Goal: Communication & Community: Share content

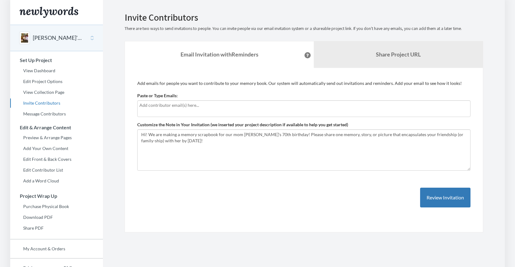
click at [171, 109] on div at bounding box center [303, 108] width 333 height 17
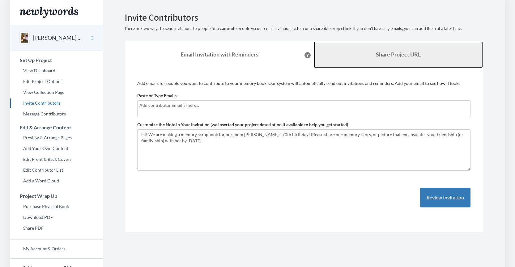
click at [393, 60] on link "Share Project URL" at bounding box center [398, 54] width 169 height 27
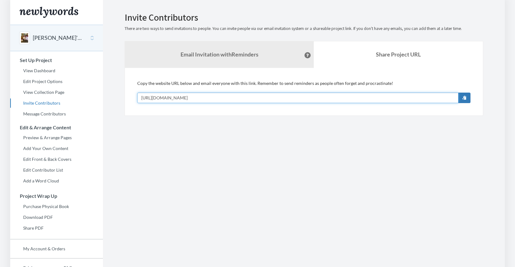
click at [198, 100] on input "[URL][DOMAIN_NAME]" at bounding box center [297, 98] width 321 height 11
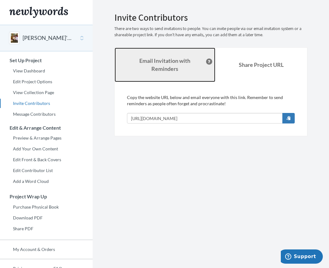
click at [160, 58] on strong "Email Invitation with Reminders" at bounding box center [164, 64] width 51 height 15
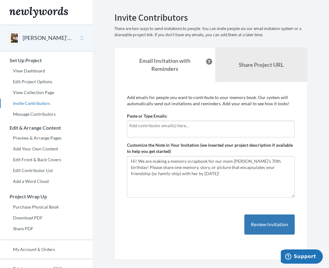
click at [160, 126] on input "text" at bounding box center [211, 125] width 164 height 7
click at [151, 126] on input "text" at bounding box center [211, 125] width 164 height 7
click at [170, 184] on textarea "Hi! We are making a memory scrapbook for our mom [PERSON_NAME]'s 70th birthday!…" at bounding box center [211, 176] width 168 height 41
drag, startPoint x: 138, startPoint y: 160, endPoint x: 211, endPoint y: 176, distance: 74.9
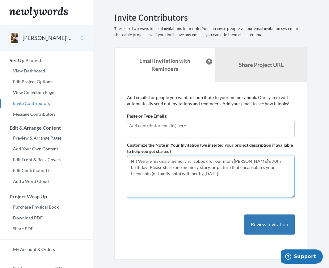
click at [211, 176] on textarea "Hi! We are making a memory scrapbook for our mom [PERSON_NAME]'s 70th birthday!…" at bounding box center [211, 176] width 168 height 41
drag, startPoint x: 246, startPoint y: 162, endPoint x: 254, endPoint y: 162, distance: 8.0
click at [254, 162] on textarea "Hi! We are making a memory scrapbook for our mom [PERSON_NAME]'s 70th birthday!…" at bounding box center [211, 176] width 168 height 41
click at [254, 161] on textarea "Hi! We are making a memory scrapbook for our mom [PERSON_NAME]'s 70th birthday!…" at bounding box center [211, 176] width 168 height 41
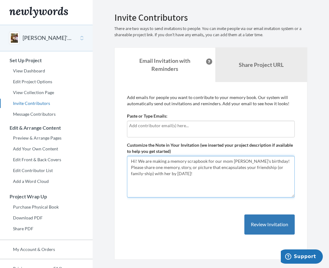
click at [170, 162] on textarea "Hi! We are making a memory scrapbook for our mom [PERSON_NAME]'s 70th birthday!…" at bounding box center [211, 176] width 168 height 41
drag, startPoint x: 177, startPoint y: 168, endPoint x: 181, endPoint y: 182, distance: 14.7
click at [181, 182] on textarea "Hi! We are making a memory scrapbook for our mom [PERSON_NAME]'s 70th birthday!…" at bounding box center [211, 176] width 168 height 41
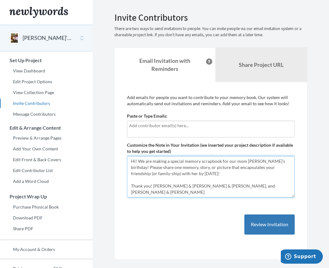
type textarea "Hi! We are making a special memory scrapbook for our mom [PERSON_NAME]'s birthd…"
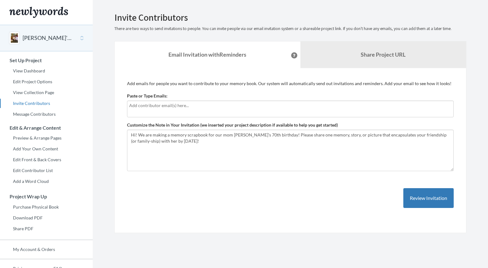
click at [163, 106] on input "text" at bounding box center [290, 105] width 322 height 7
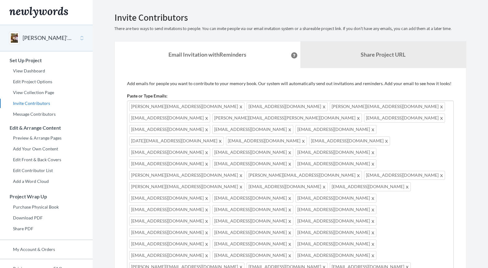
type input "p"
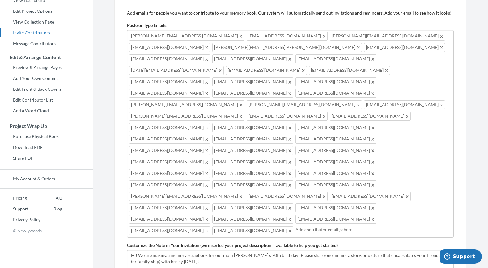
scroll to position [73, 0]
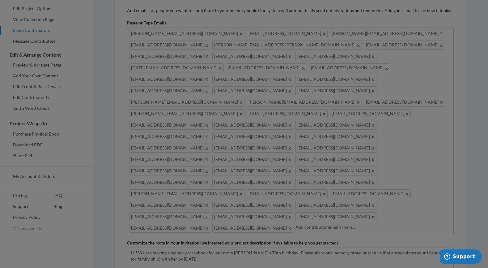
scroll to position [0, 0]
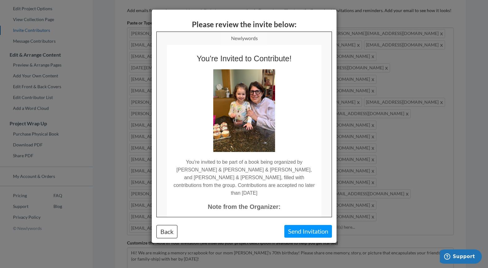
drag, startPoint x: 245, startPoint y: 162, endPoint x: 272, endPoint y: 185, distance: 35.6
click at [268, 185] on td "You're invited to be part of a book being organized by [PERSON_NAME] & [PERSON_…" at bounding box center [243, 173] width 155 height 45
click at [275, 184] on td "You're invited to be part of a book being organized by [PERSON_NAME] & [PERSON_…" at bounding box center [243, 173] width 155 height 45
drag, startPoint x: 275, startPoint y: 185, endPoint x: 264, endPoint y: 168, distance: 20.7
click at [264, 168] on td "You're invited to be part of a book being organized by [PERSON_NAME] & [PERSON_…" at bounding box center [243, 173] width 155 height 45
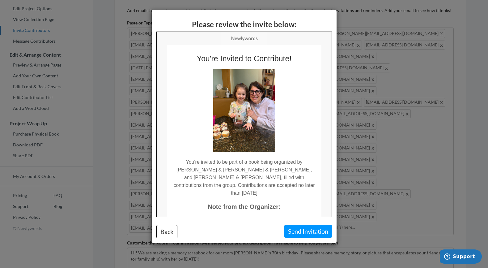
click at [264, 168] on td "You're invited to be part of a book being organized by [PERSON_NAME] & [PERSON_…" at bounding box center [243, 173] width 155 height 45
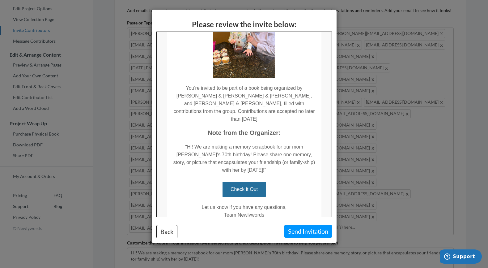
scroll to position [102, 0]
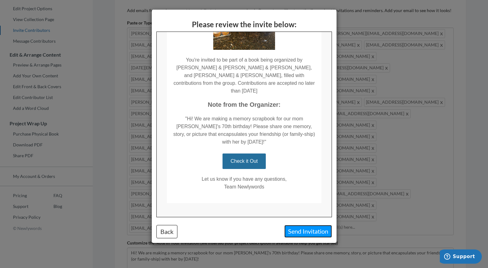
click at [308, 232] on button "Send Invitation" at bounding box center [308, 231] width 48 height 13
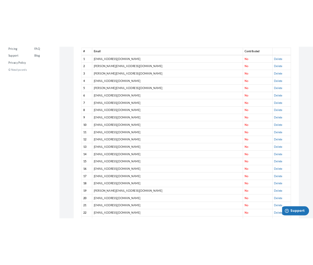
scroll to position [0, 0]
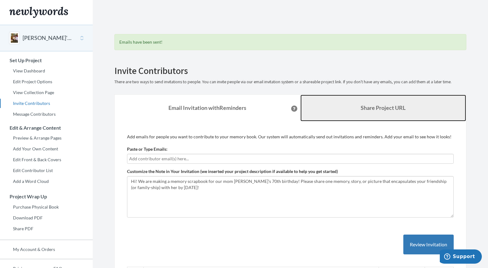
click at [343, 101] on link "Share Project URL" at bounding box center [383, 108] width 166 height 27
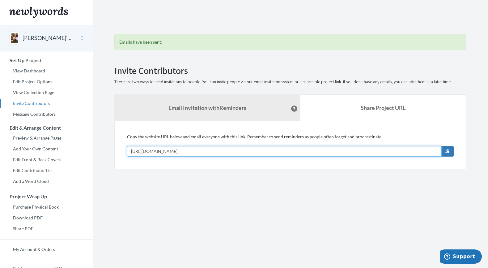
click at [273, 149] on input "[URL][DOMAIN_NAME]" at bounding box center [284, 151] width 315 height 11
